Goal: Task Accomplishment & Management: Complete application form

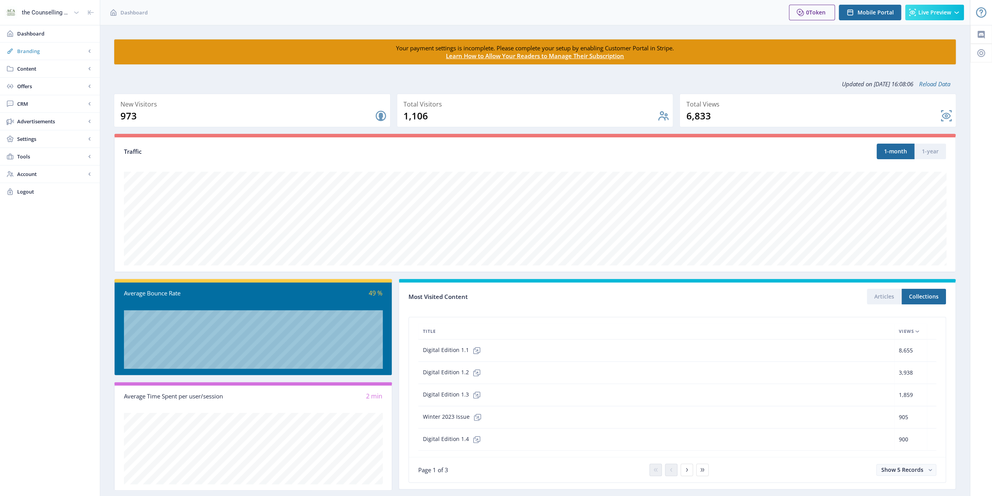
click at [76, 50] on span "Branding" at bounding box center [51, 51] width 69 height 8
click at [57, 82] on span "Appearance" at bounding box center [58, 86] width 67 height 8
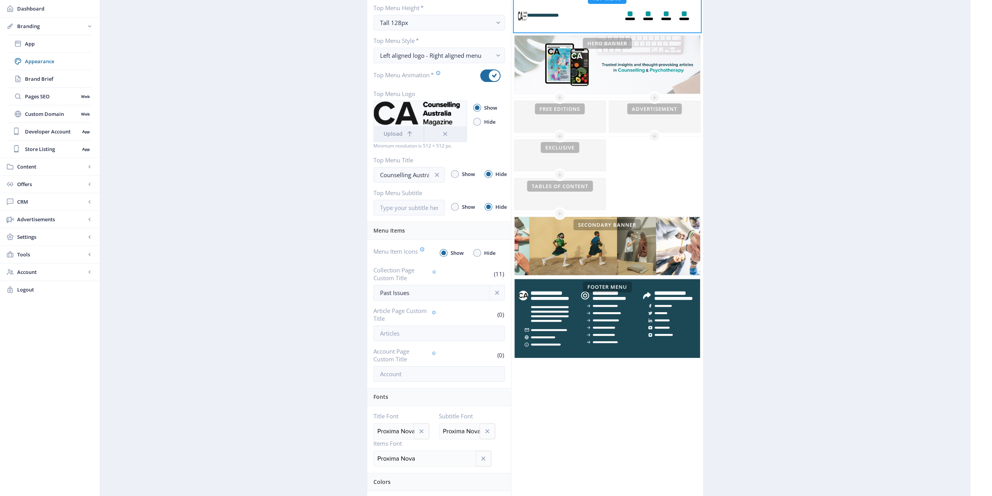
scroll to position [78, 0]
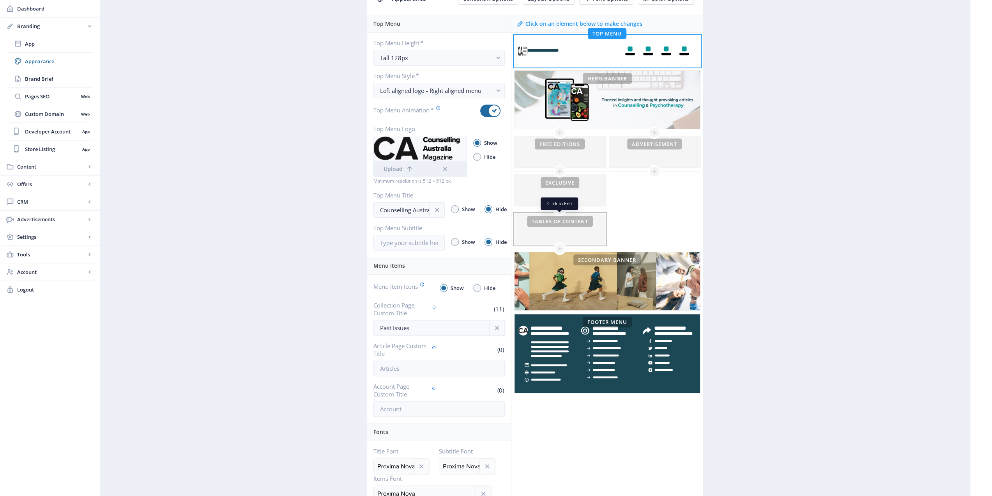
click at [584, 225] on div at bounding box center [560, 228] width 91 height 31
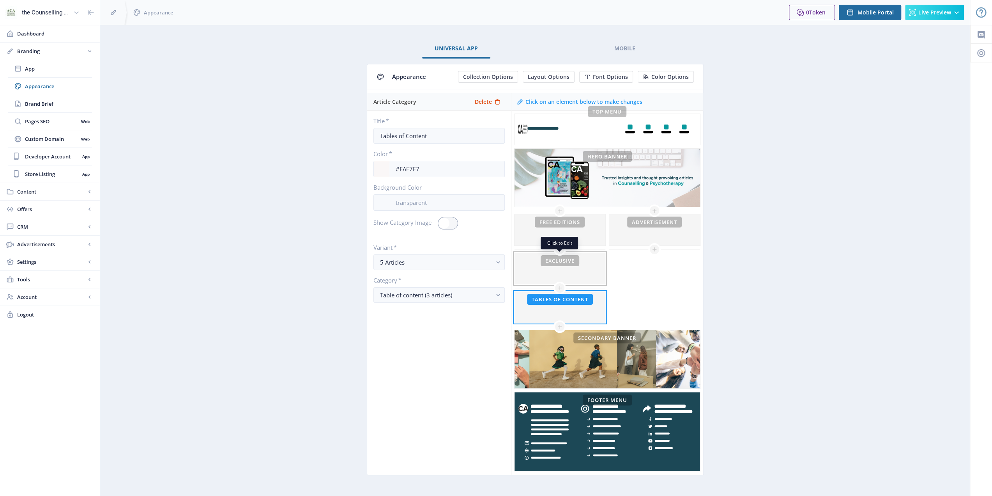
click at [597, 265] on div at bounding box center [560, 268] width 91 height 31
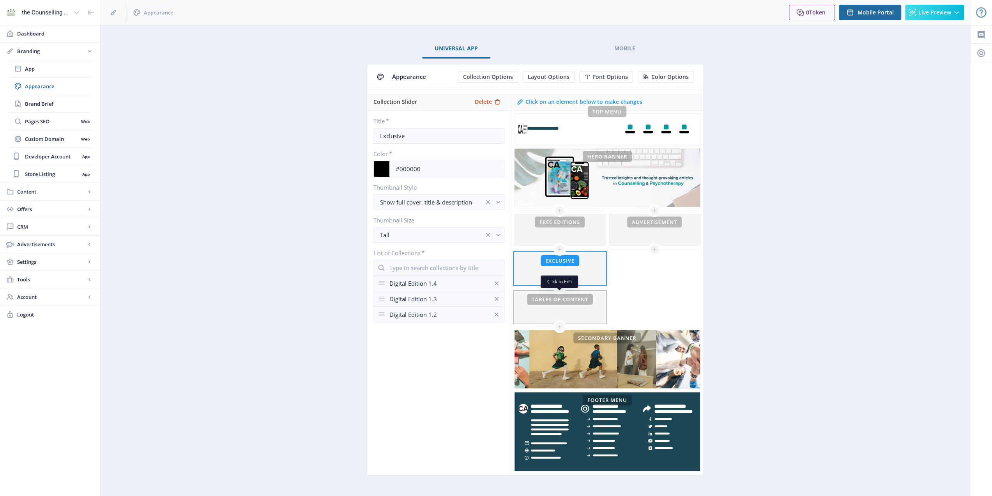
click at [587, 302] on div at bounding box center [560, 306] width 91 height 31
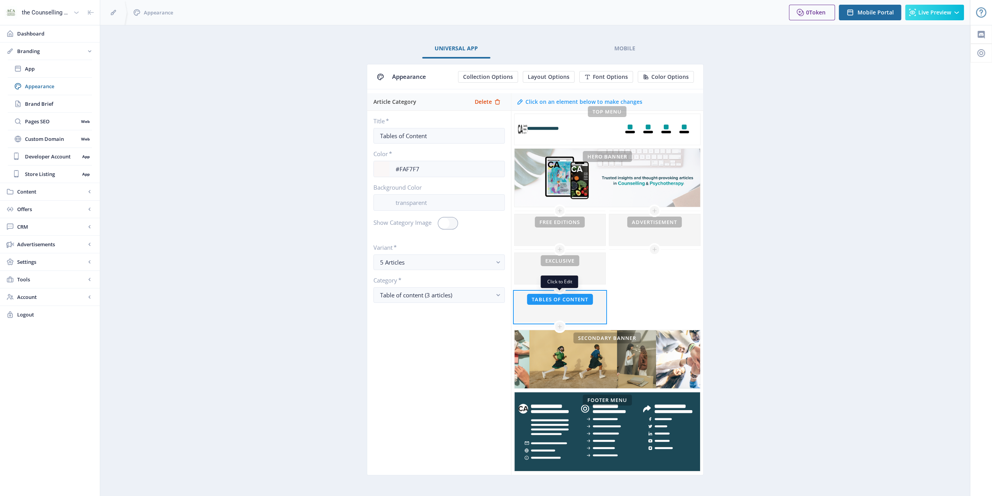
drag, startPoint x: 587, startPoint y: 302, endPoint x: 564, endPoint y: 306, distance: 23.3
click at [564, 306] on div at bounding box center [560, 306] width 91 height 31
click at [486, 101] on span "Delete" at bounding box center [483, 102] width 17 height 6
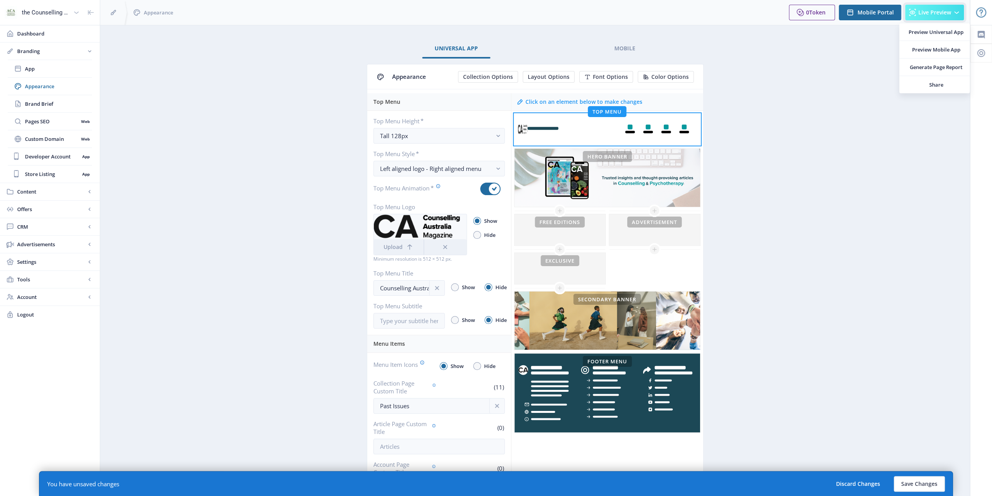
click at [955, 12] on icon at bounding box center [957, 13] width 8 height 8
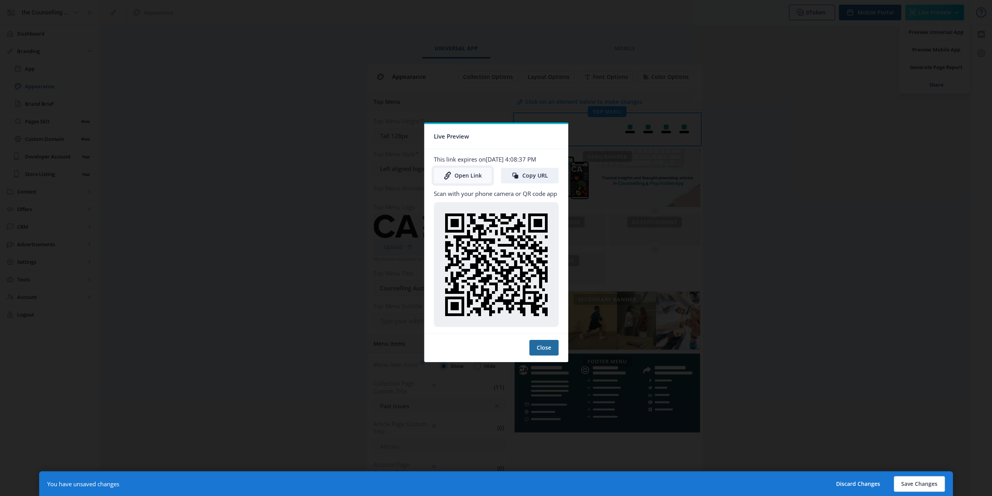
click at [473, 174] on link "Open Link" at bounding box center [463, 176] width 58 height 16
click at [894, 157] on div at bounding box center [496, 248] width 992 height 496
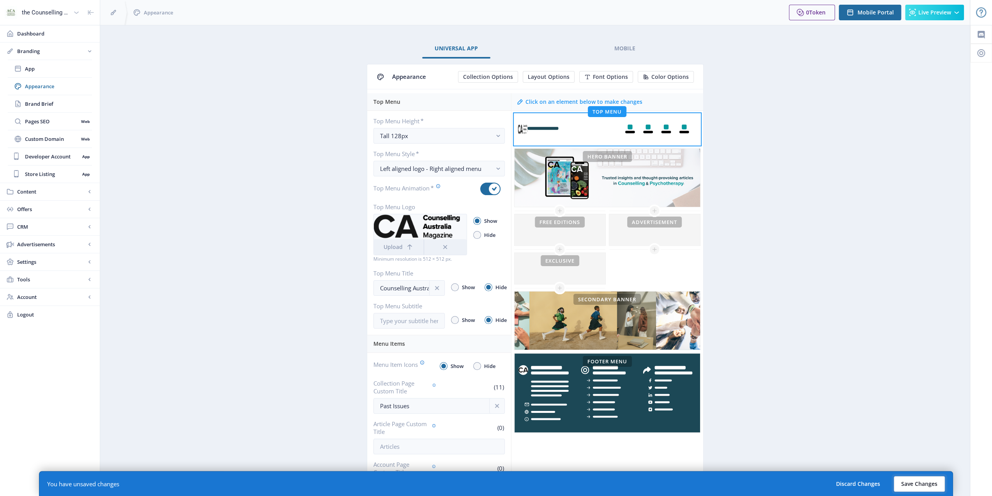
drag, startPoint x: 920, startPoint y: 482, endPoint x: 905, endPoint y: 462, distance: 24.7
click at [920, 482] on button "Save Changes" at bounding box center [919, 484] width 51 height 16
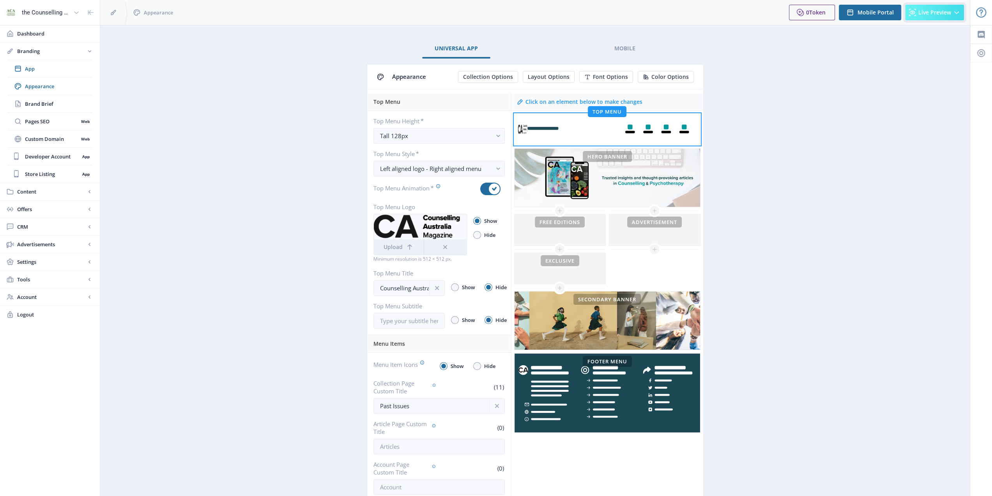
click at [935, 7] on button "Live Preview" at bounding box center [934, 13] width 59 height 16
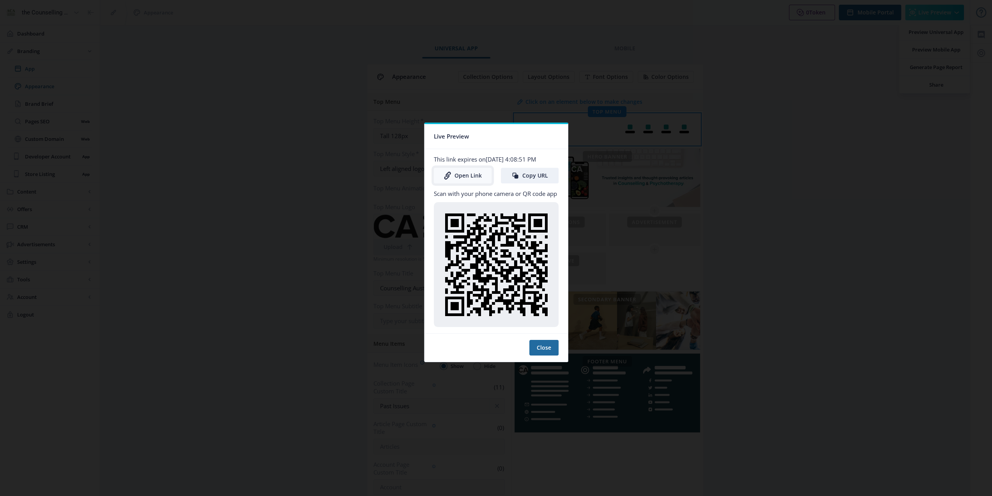
click at [471, 177] on link "Open Link" at bounding box center [463, 176] width 58 height 16
click at [834, 172] on div at bounding box center [496, 248] width 992 height 496
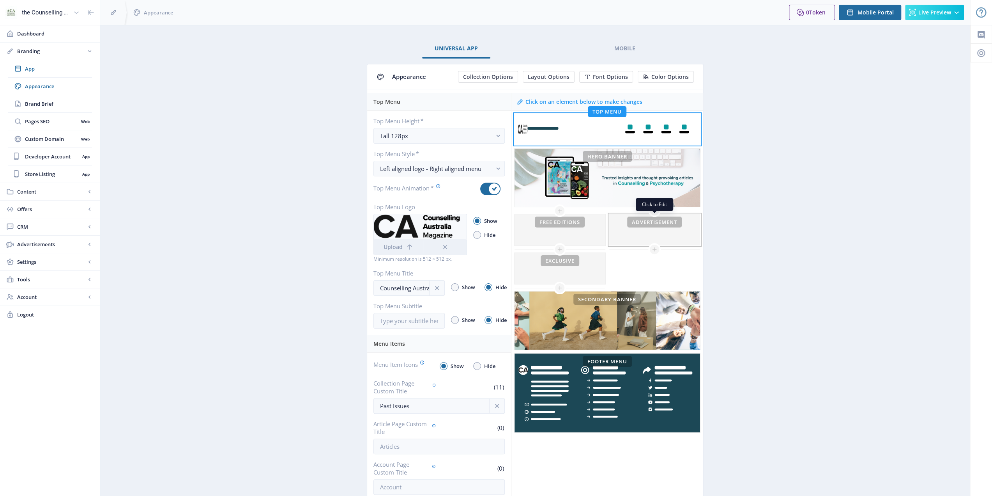
click at [648, 230] on div at bounding box center [654, 229] width 91 height 31
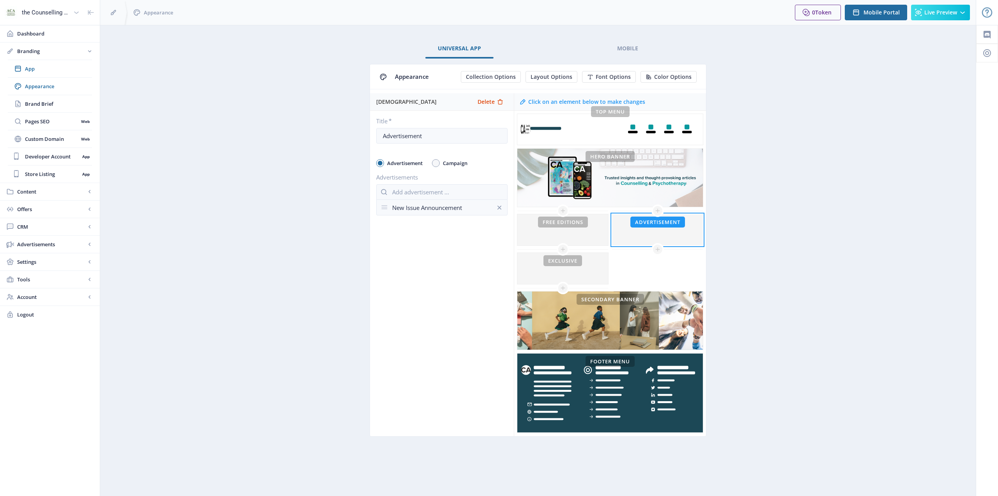
click at [406, 207] on div "New Issue Announcement" at bounding box center [441, 207] width 99 height 15
click at [438, 131] on input "Advertisement" at bounding box center [441, 136] width 131 height 16
click at [955, 16] on span "Live Preview" at bounding box center [941, 12] width 33 height 6
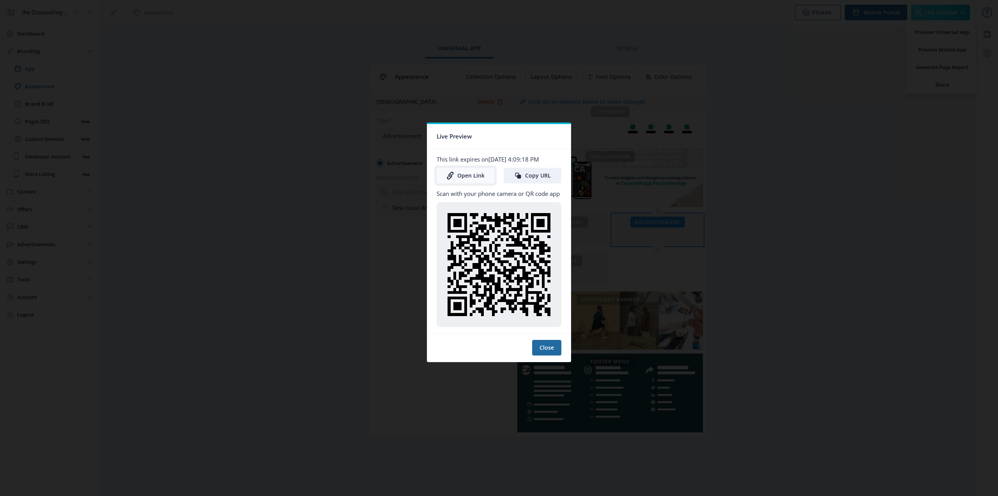
click at [473, 174] on link "Open Link" at bounding box center [466, 176] width 58 height 16
click at [824, 215] on div at bounding box center [499, 248] width 998 height 496
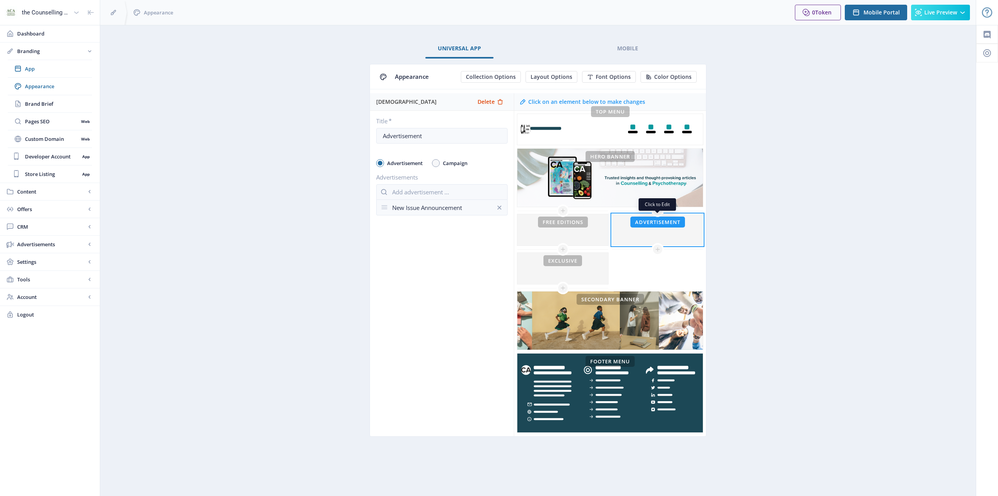
click at [648, 224] on div at bounding box center [657, 229] width 91 height 31
click at [384, 208] on icon at bounding box center [385, 207] width 6 height 4
click at [58, 241] on span "Advertisements" at bounding box center [51, 244] width 69 height 8
click at [41, 143] on link "Ad Manager Web" at bounding box center [50, 138] width 84 height 17
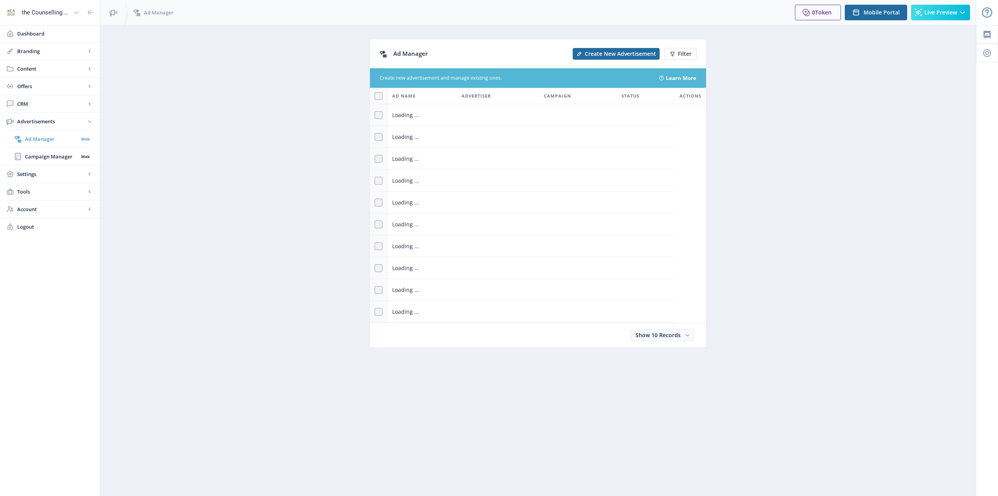
click at [30, 136] on span "Ad Manager" at bounding box center [51, 139] width 53 height 8
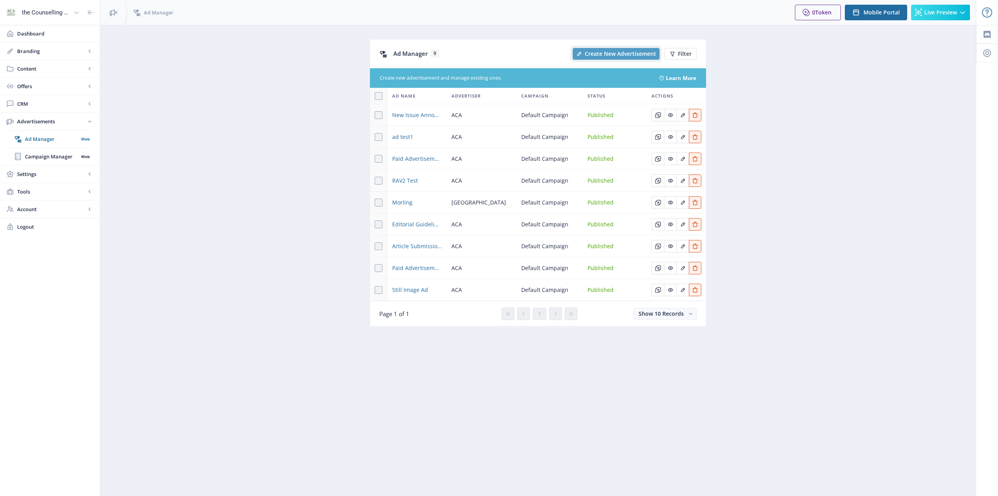
click at [641, 52] on span "Create New Advertisement" at bounding box center [620, 54] width 71 height 6
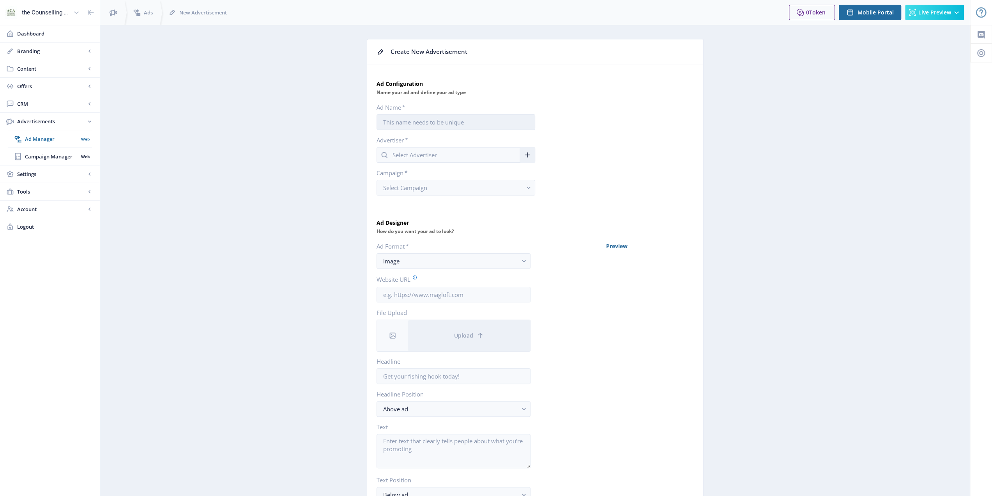
click at [426, 126] on input "Ad Name *" at bounding box center [456, 122] width 159 height 16
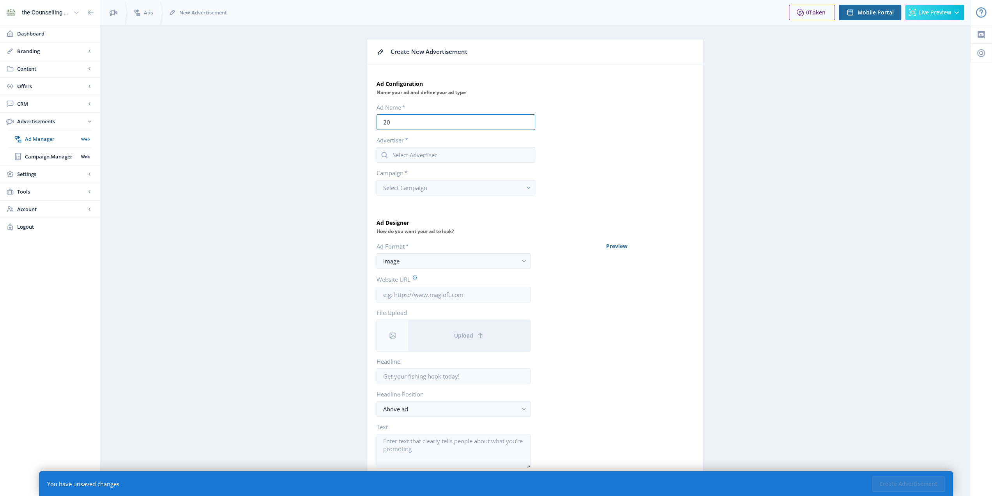
type input "2"
type input "ACA 2025 Symposium"
click at [441, 158] on input "text" at bounding box center [456, 155] width 159 height 16
click at [411, 187] on nb-option "ACA" at bounding box center [456, 187] width 158 height 15
type input "ACA"
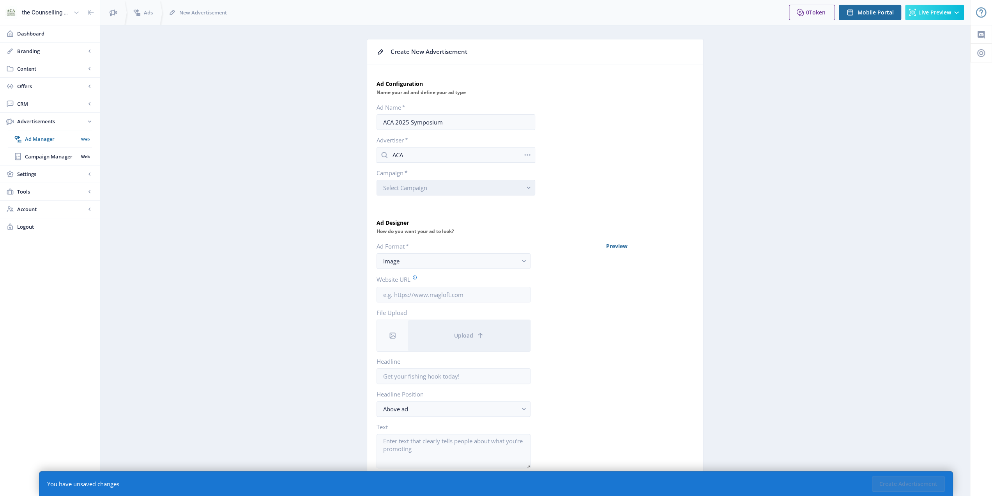
click at [413, 191] on button "Select Campaign" at bounding box center [456, 188] width 159 height 16
drag, startPoint x: 408, startPoint y: 205, endPoint x: 406, endPoint y: 200, distance: 5.9
click at [408, 205] on span "Default Campaign" at bounding box center [408, 205] width 51 height 9
click at [420, 261] on div "Image" at bounding box center [450, 260] width 135 height 9
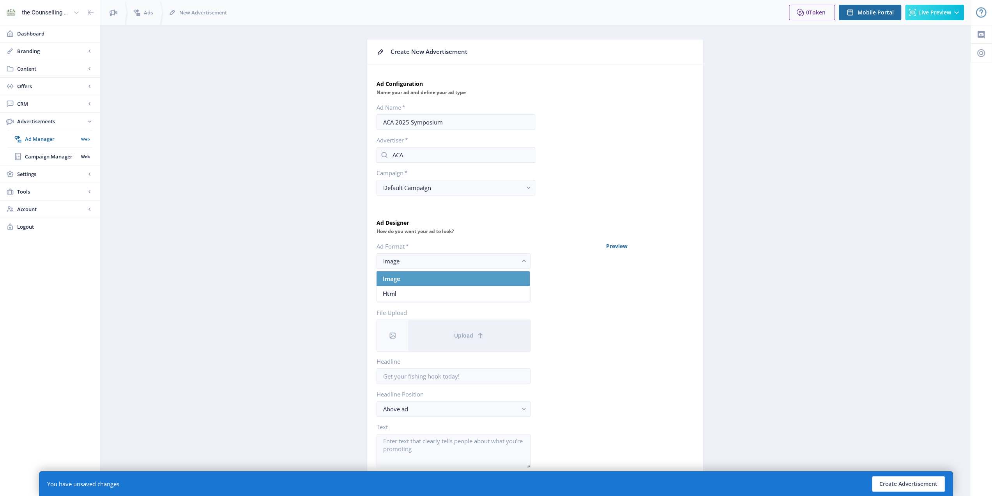
click at [402, 276] on nb-option "Image" at bounding box center [453, 278] width 153 height 15
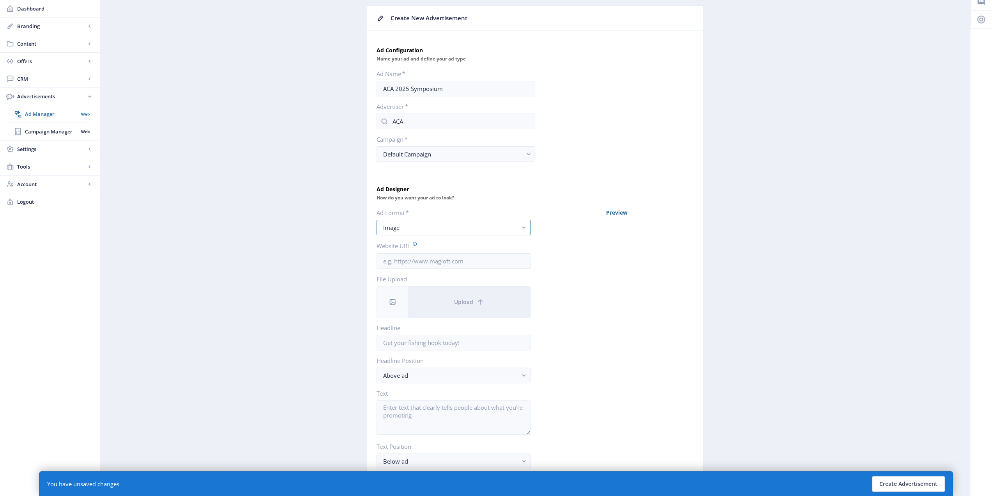
scroll to position [78, 0]
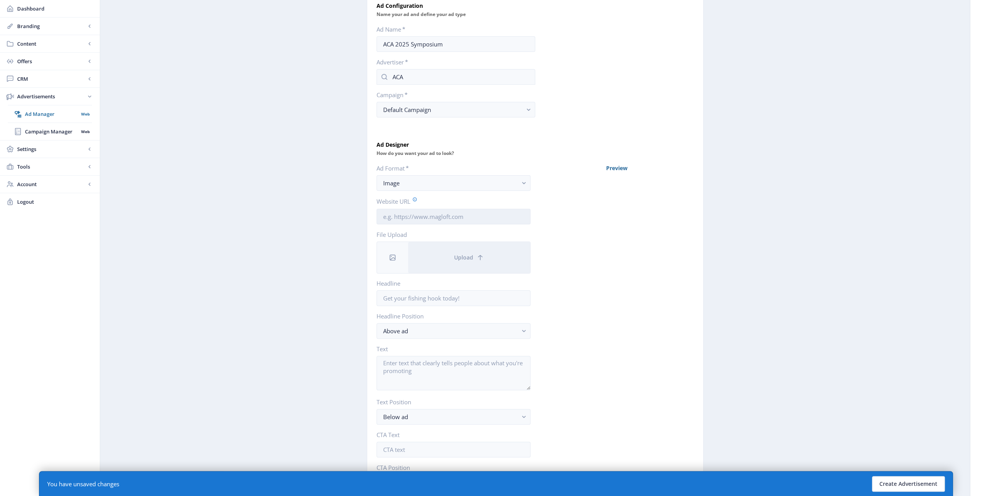
click at [436, 214] on input "Website URL" at bounding box center [454, 217] width 154 height 16
paste input "[URL][DOMAIN_NAME]"
type input "[URL][DOMAIN_NAME]"
click at [467, 254] on span "Upload" at bounding box center [463, 257] width 19 height 6
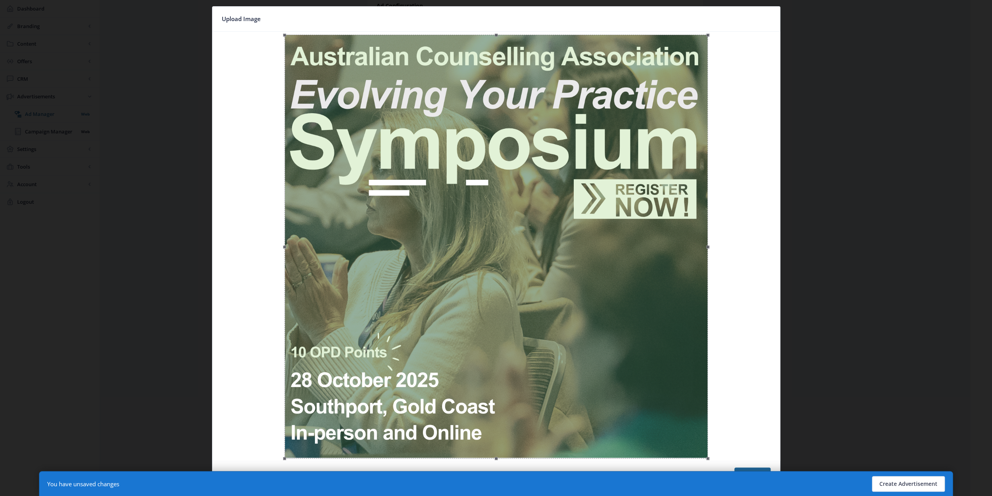
scroll to position [0, 0]
click at [753, 470] on button "Confirm" at bounding box center [753, 475] width 36 height 16
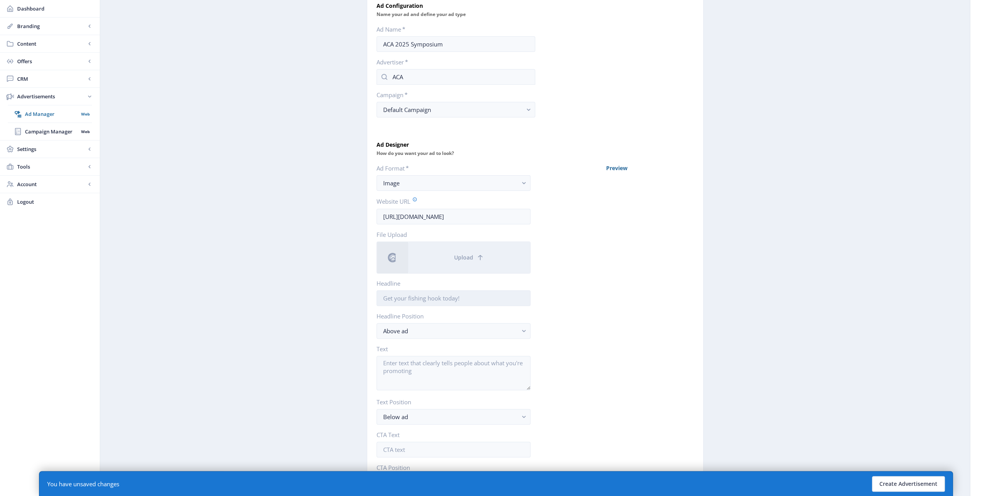
click at [464, 300] on input "Headline" at bounding box center [454, 298] width 154 height 16
type input "Learn More"
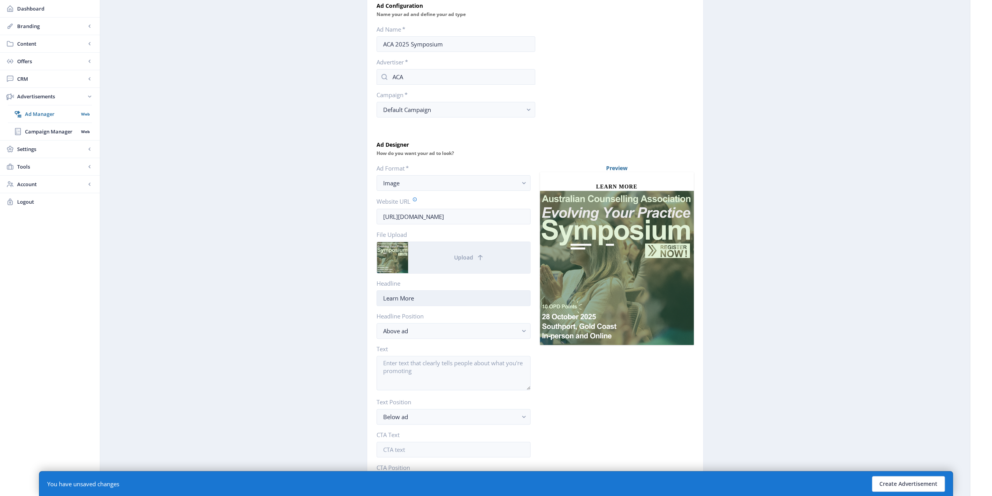
click at [428, 298] on input "Learn More" at bounding box center [454, 298] width 154 height 16
drag, startPoint x: 376, startPoint y: 296, endPoint x: 351, endPoint y: 296, distance: 25.0
click at [351, 296] on app-advertisements-ad-new "Create New Advertisement Ad Configuration Name your ad and define your ad type …" at bounding box center [535, 250] width 843 height 579
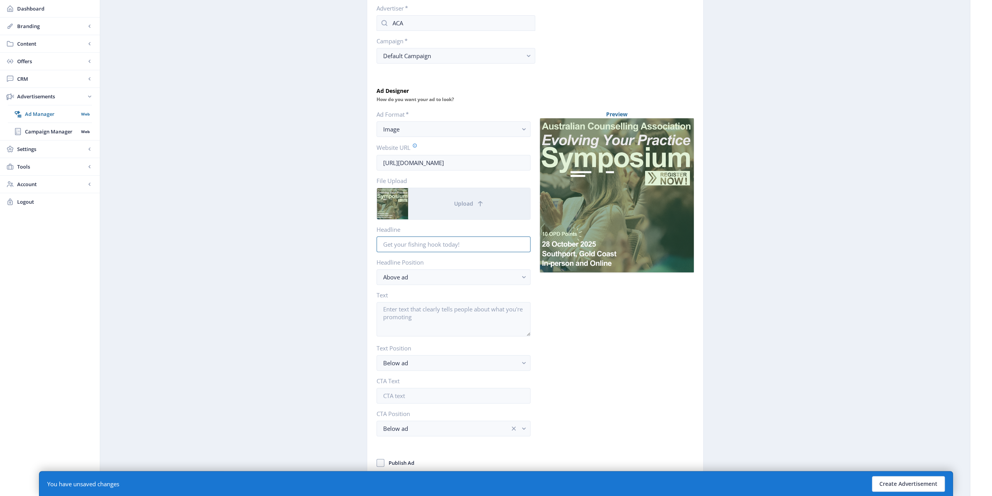
scroll to position [135, 0]
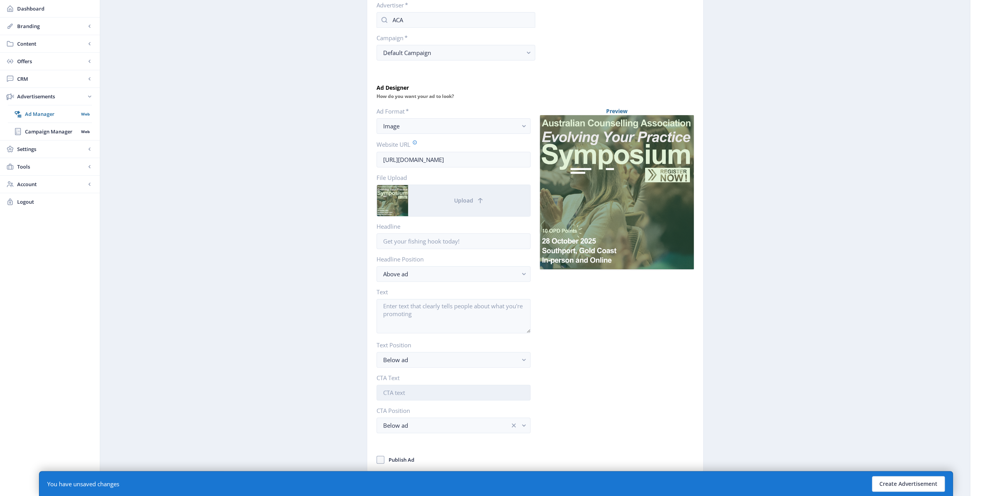
click at [408, 391] on input "CTA Text" at bounding box center [454, 392] width 154 height 16
type input "Learn More"
drag, startPoint x: 430, startPoint y: 390, endPoint x: 318, endPoint y: 388, distance: 111.6
click at [318, 388] on app-advertisements-ad-new "Create New Advertisement Ad Configuration Name your ad and define your ad type …" at bounding box center [535, 193] width 843 height 579
click at [405, 427] on button "Below ad" at bounding box center [454, 425] width 154 height 16
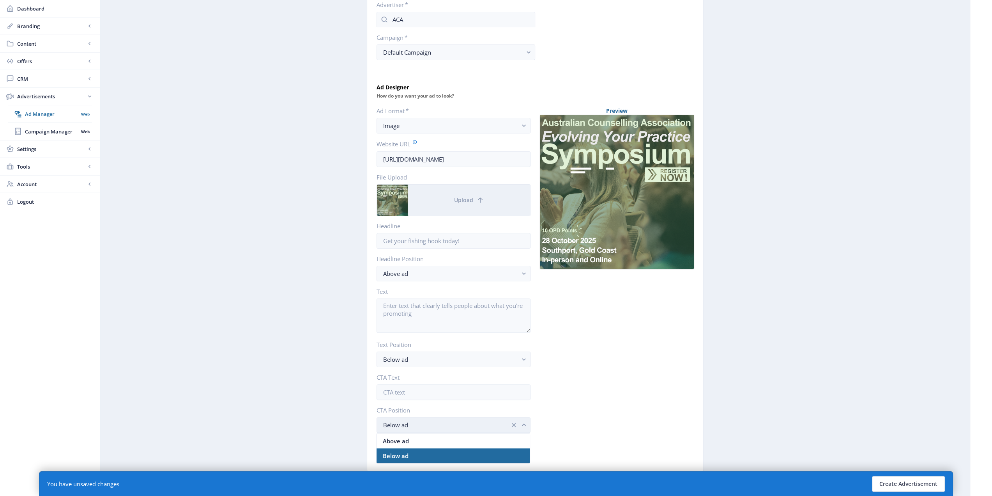
scroll to position [0, 0]
click at [327, 427] on app-advertisements-ad-new "Create New Advertisement Ad Configuration Name your ad and define your ad type …" at bounding box center [535, 193] width 843 height 579
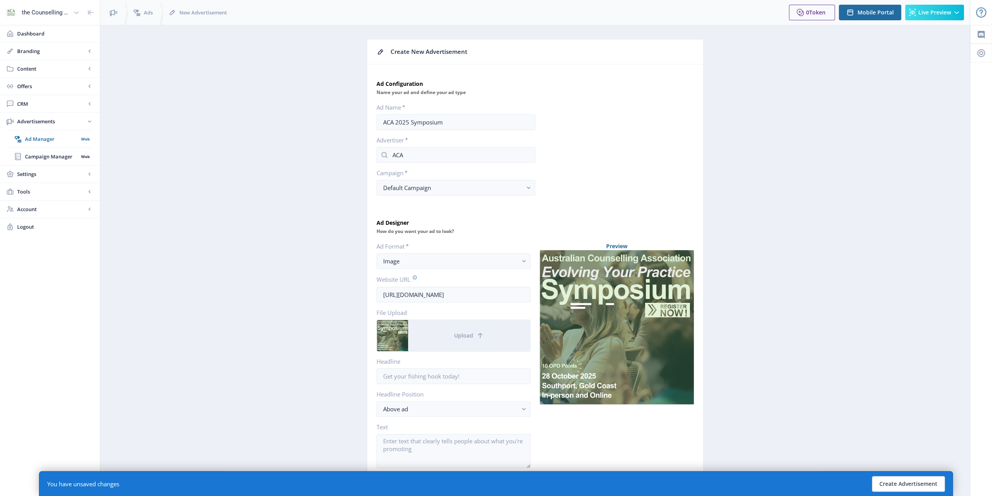
scroll to position [135, 0]
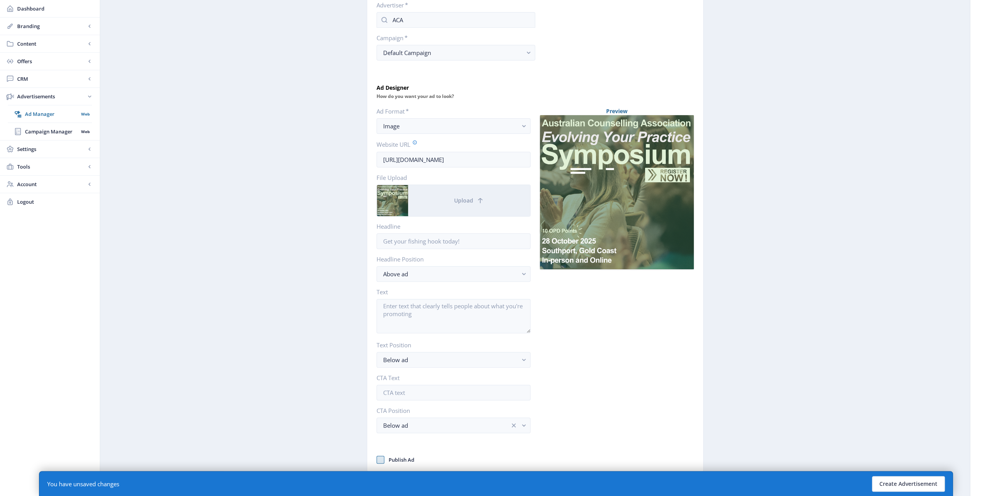
click at [381, 455] on span at bounding box center [381, 459] width 8 height 8
click at [377, 459] on input "Publish Ad" at bounding box center [377, 459] width 0 height 0
checkbox input "true"
click at [270, 439] on app-advertisements-ad-new "Create New Advertisement Ad Configuration Name your ad and define your ad type …" at bounding box center [535, 193] width 843 height 579
click at [667, 413] on div "Preview" at bounding box center [617, 286] width 154 height 358
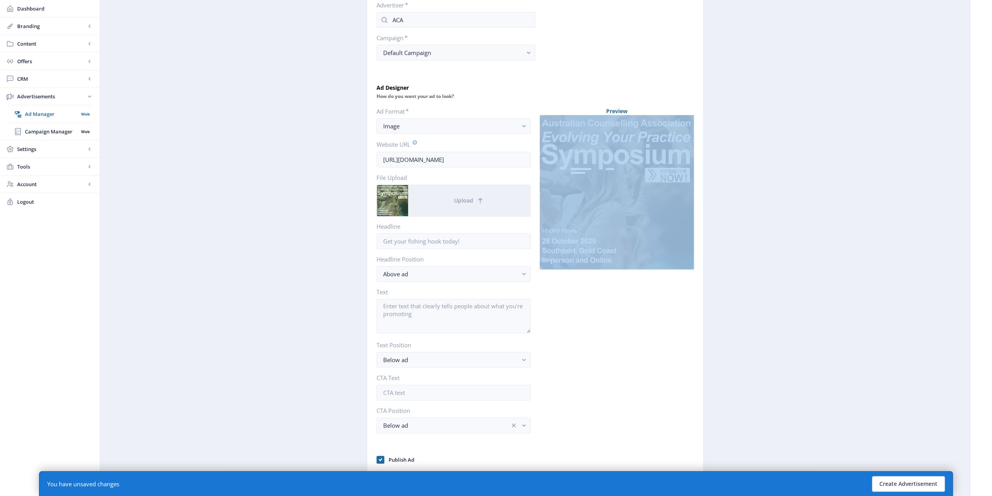
click at [667, 413] on div "Preview" at bounding box center [617, 286] width 154 height 358
click at [800, 200] on app-advertisements-ad-new "Create New Advertisement Ad Configuration Name your ad and define your ad type …" at bounding box center [535, 193] width 843 height 579
click at [649, 369] on div "Preview" at bounding box center [617, 286] width 154 height 358
click at [907, 482] on button "Create Advertisement" at bounding box center [908, 484] width 73 height 16
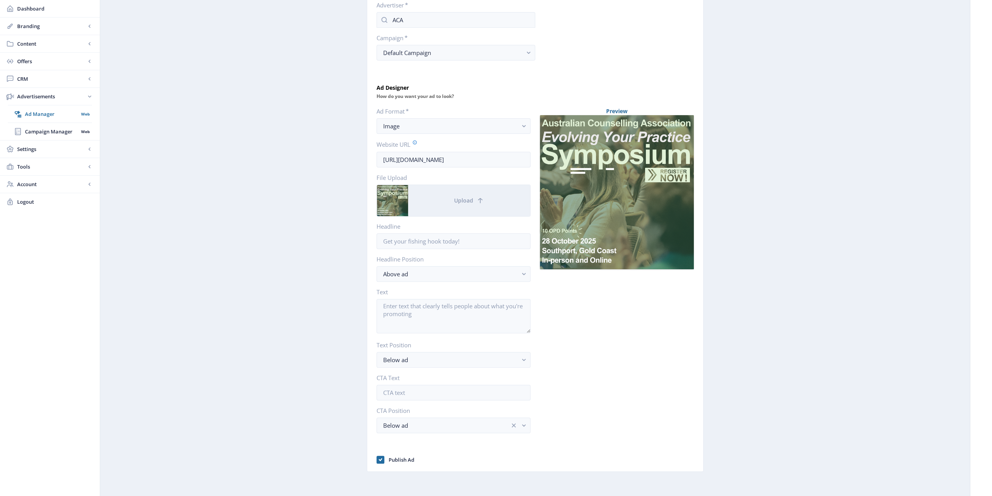
click at [324, 309] on app-advertisements-ad-new "Create New Advertisement Ad Configuration Name your ad and define your ad type …" at bounding box center [535, 193] width 843 height 579
click at [81, 40] on span "Content" at bounding box center [51, 44] width 69 height 8
click at [43, 26] on span "Branding" at bounding box center [51, 26] width 69 height 8
click at [46, 62] on span "Appearance" at bounding box center [58, 61] width 67 height 8
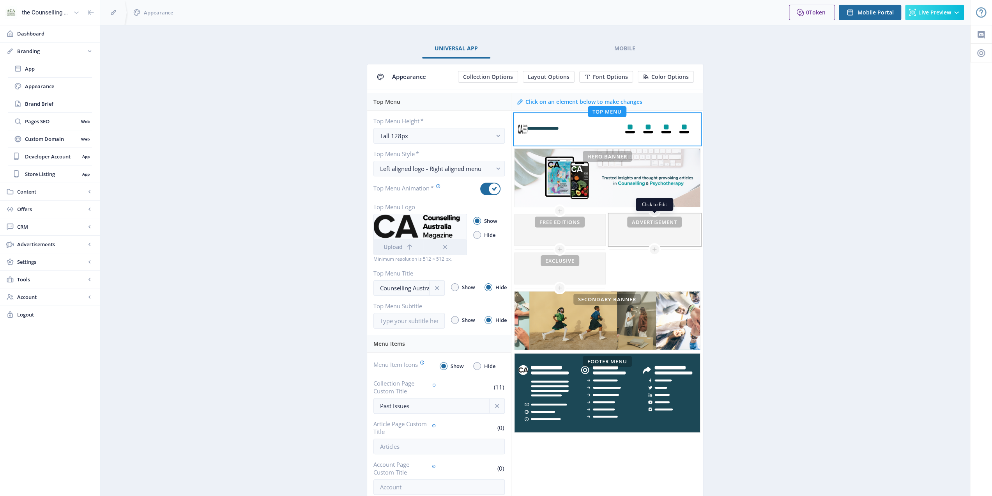
click at [630, 229] on div at bounding box center [654, 229] width 91 height 31
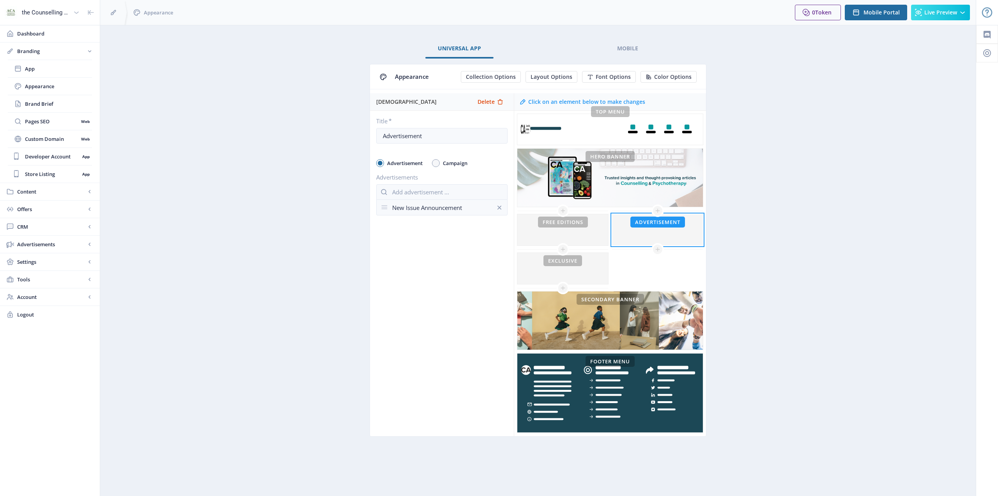
click at [416, 205] on div "New Issue Announcement" at bounding box center [441, 207] width 99 height 15
click at [409, 191] on input "text" at bounding box center [441, 192] width 131 height 16
click at [410, 210] on nb-option "ACA 2025 Symposium" at bounding box center [442, 209] width 131 height 15
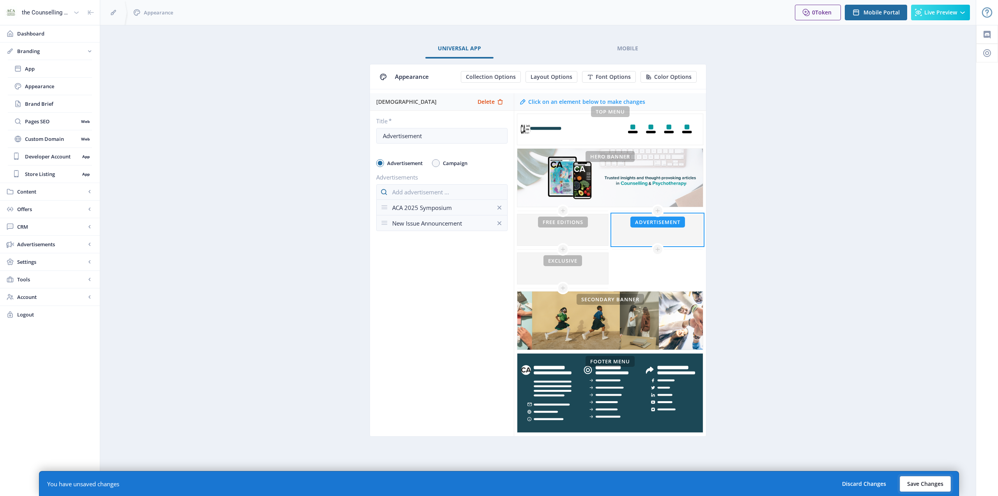
click at [928, 489] on button "Save Changes" at bounding box center [925, 484] width 51 height 16
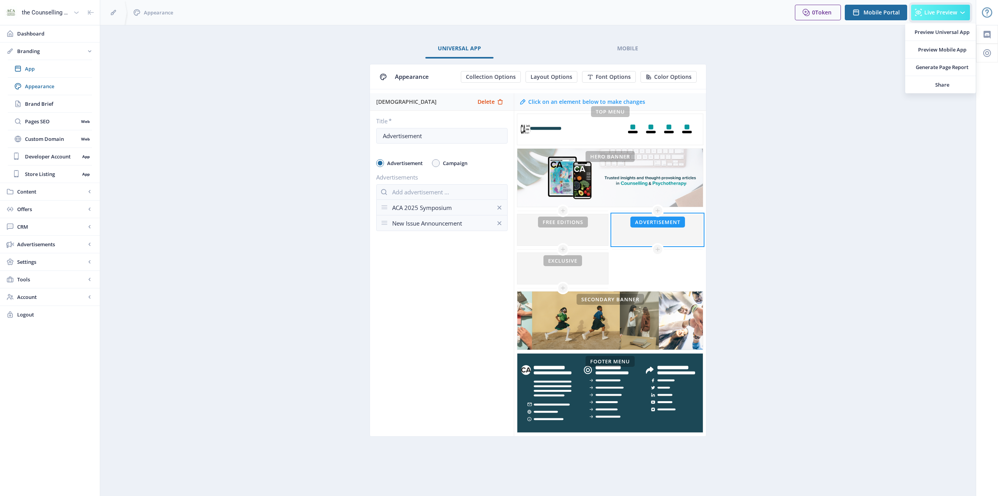
click at [933, 10] on span "Live Preview" at bounding box center [941, 12] width 33 height 6
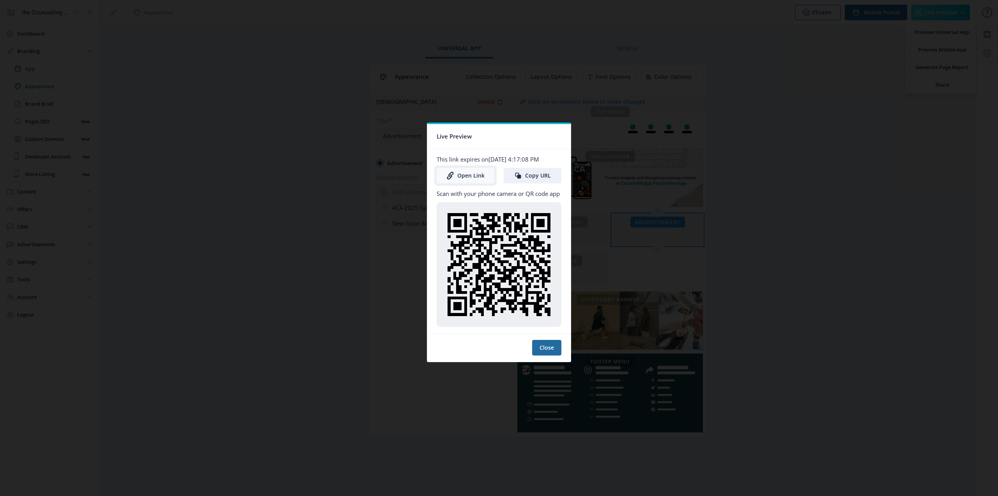
click at [455, 178] on link "Open Link" at bounding box center [466, 176] width 58 height 16
click at [855, 182] on div at bounding box center [499, 248] width 998 height 496
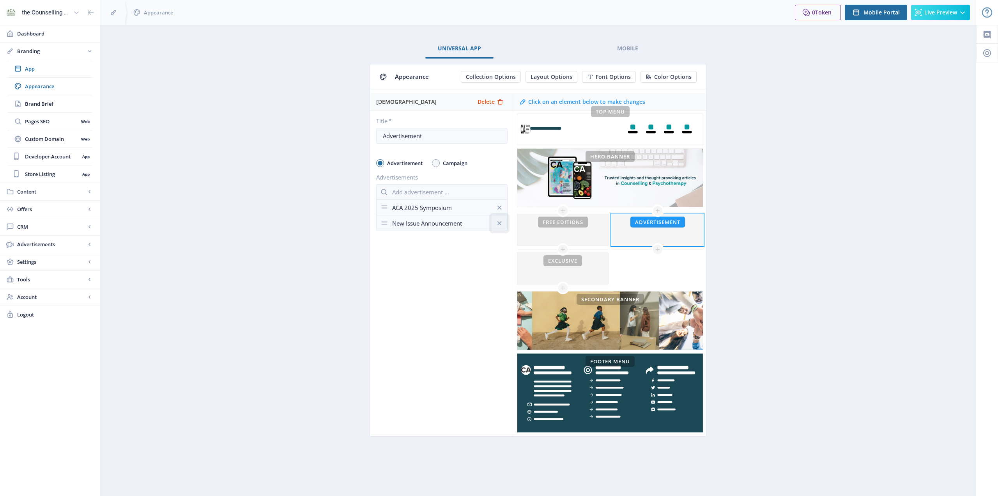
click at [498, 222] on icon at bounding box center [500, 223] width 8 height 8
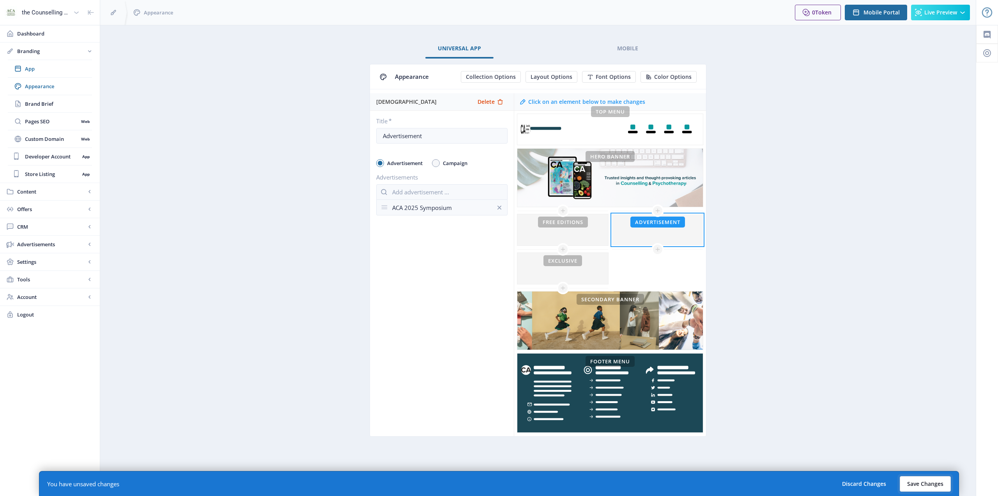
click at [925, 481] on button "Save Changes" at bounding box center [925, 484] width 51 height 16
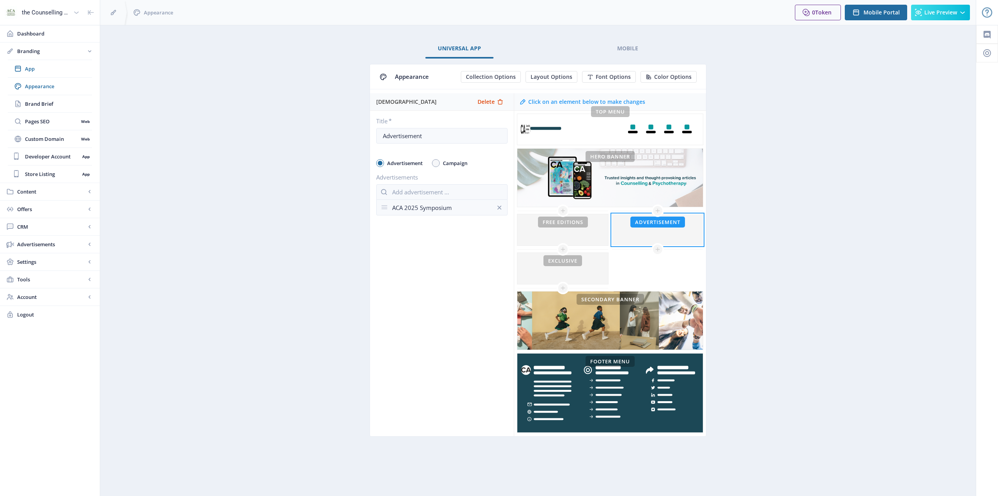
click at [650, 268] on div "Advertisement" at bounding box center [657, 251] width 91 height 81
click at [804, 218] on app-branding-designer "Universal App Mobile Appearance Collection Options Layout Options Font Options …" at bounding box center [538, 246] width 848 height 415
